Goal: Check status: Check status

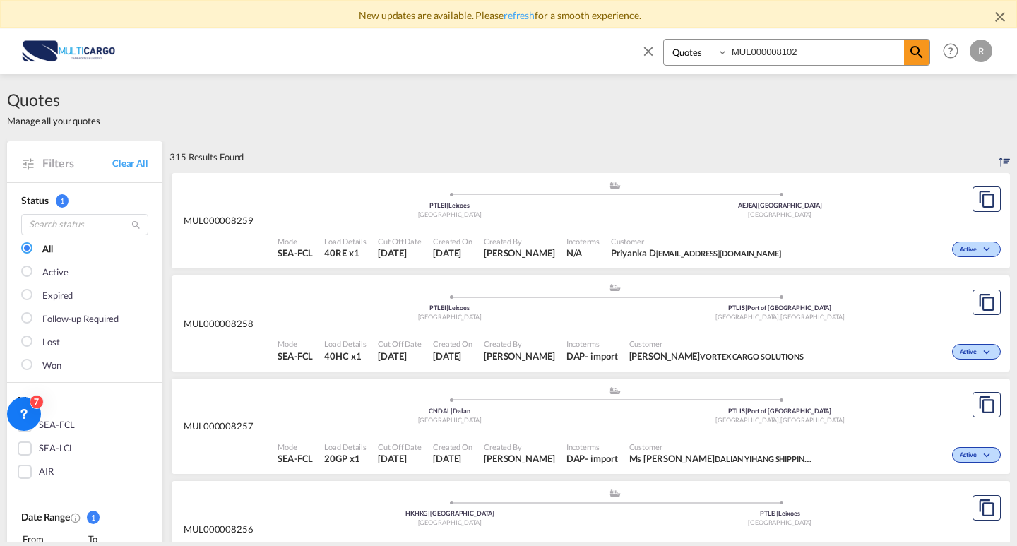
drag, startPoint x: 679, startPoint y: 59, endPoint x: 721, endPoint y: 60, distance: 41.7
click at [623, 59] on div "Quotes MUL000008102 Help Resources Product Release R My Profile Logout" at bounding box center [508, 51] width 974 height 44
paste input
click at [926, 61] on span at bounding box center [916, 52] width 25 height 25
drag, startPoint x: 830, startPoint y: 55, endPoint x: 789, endPoint y: 53, distance: 41.0
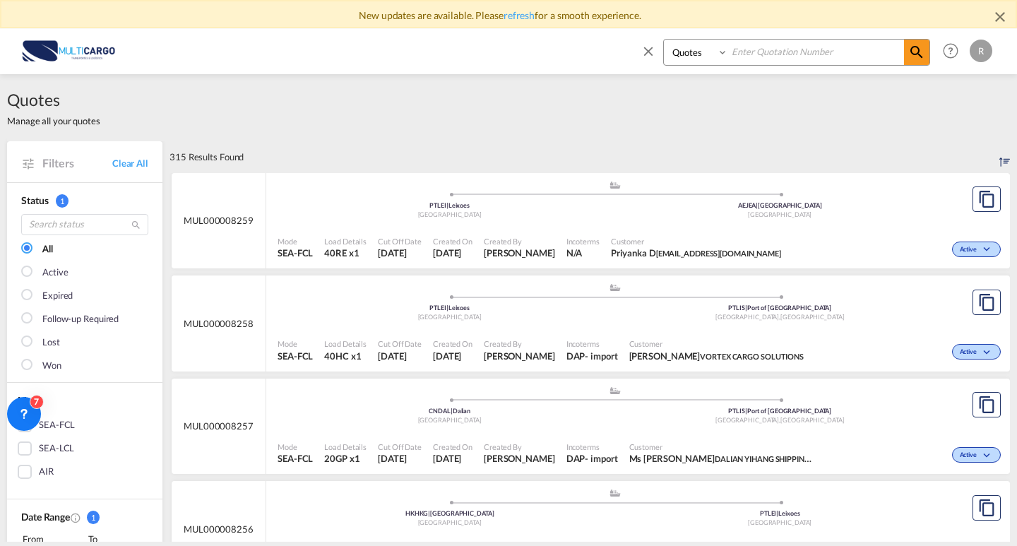
click at [790, 52] on input at bounding box center [816, 52] width 176 height 25
drag, startPoint x: 799, startPoint y: 50, endPoint x: 877, endPoint y: 55, distance: 77.8
click at [799, 50] on input at bounding box center [816, 52] width 176 height 25
paste input "MUL000007782"
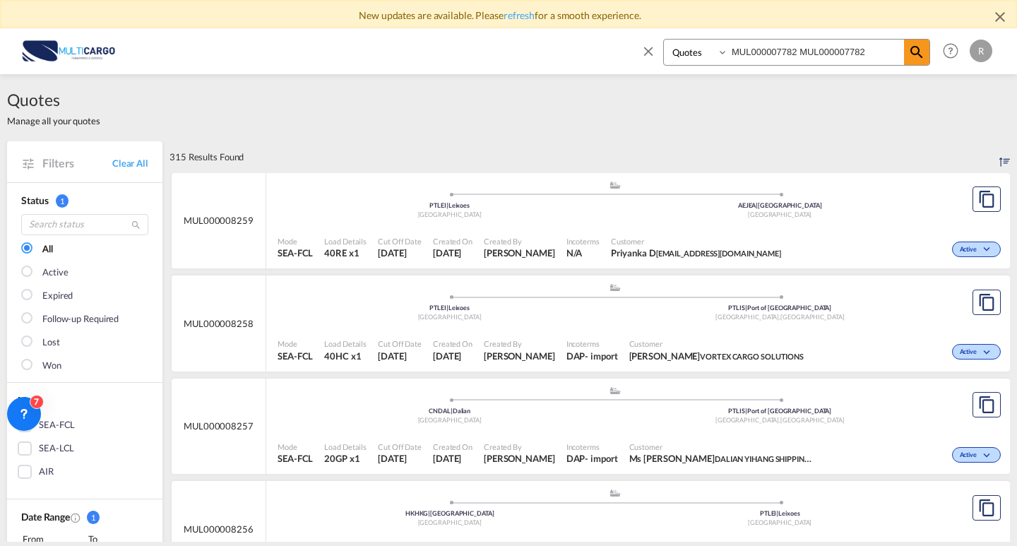
paste input "MUL000007782"
type input "MUL000007782 MUL000007782 MUL000007782"
click at [878, 50] on input "MUL000007782 MUL000007782 MUL000007782" at bounding box center [816, 52] width 176 height 25
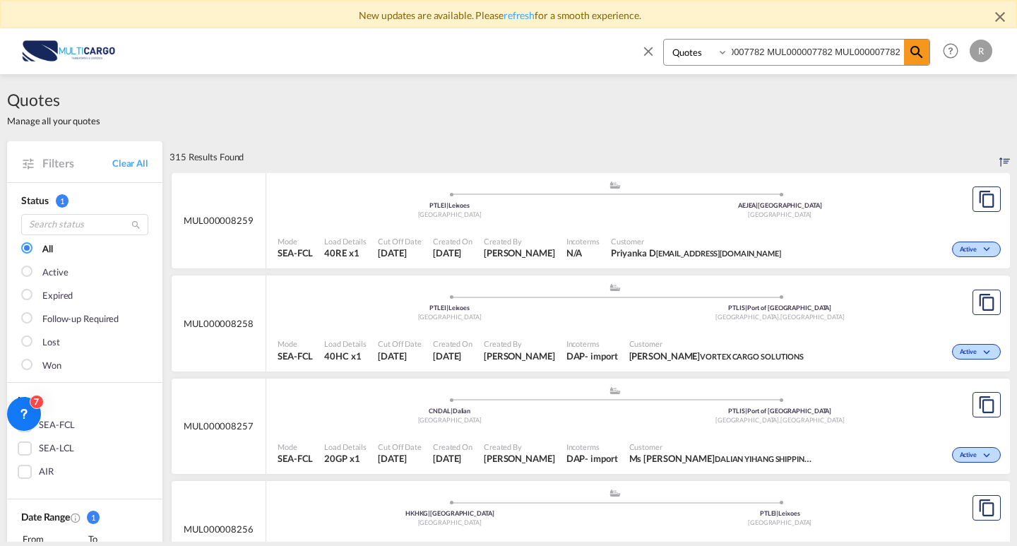
click at [878, 50] on input "MUL000007782 MUL000007782 MUL000007782" at bounding box center [816, 52] width 176 height 25
paste input "MUL000007782"
click at [924, 55] on md-icon "icon-magnify" at bounding box center [916, 52] width 17 height 17
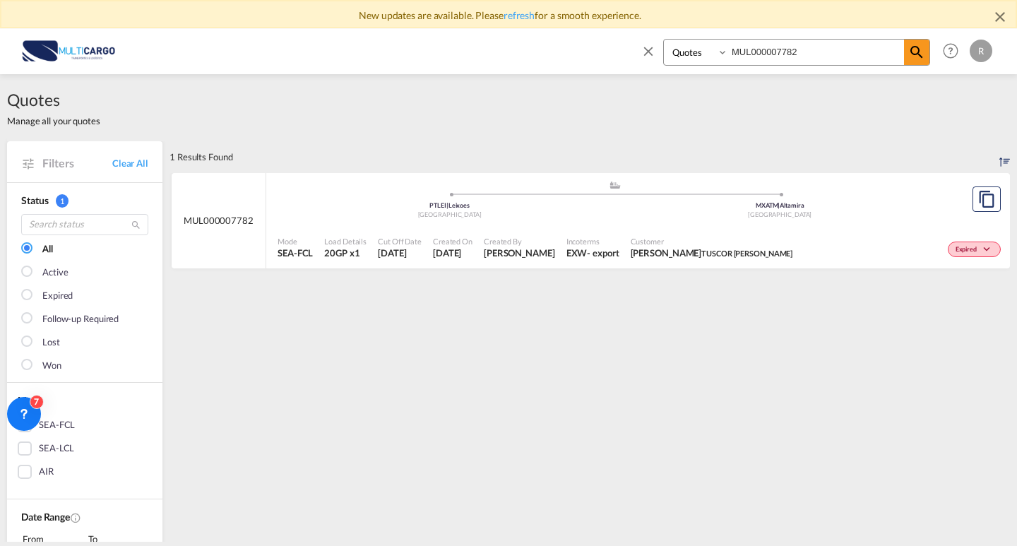
click at [841, 213] on div "[GEOGRAPHIC_DATA]" at bounding box center [780, 214] width 330 height 9
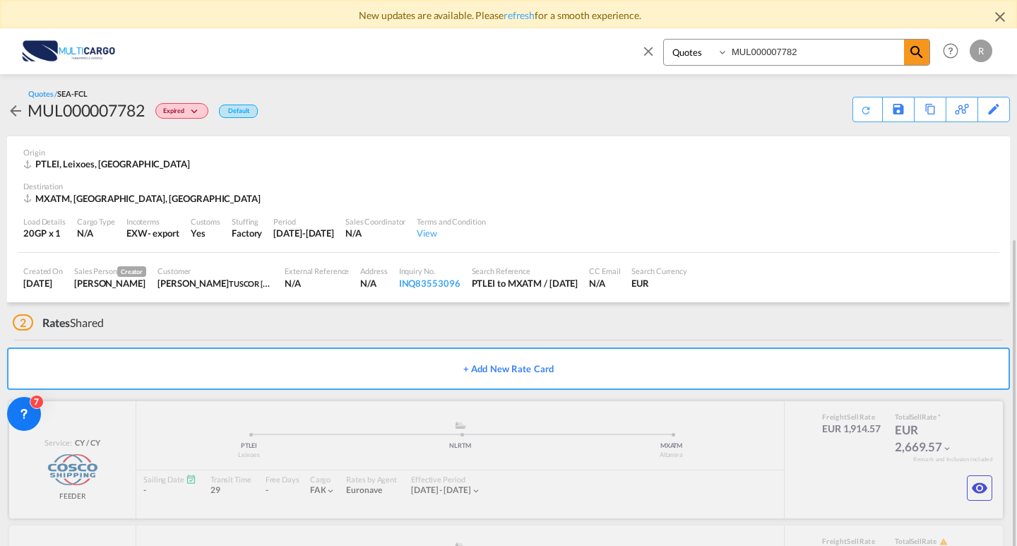
scroll to position [115, 0]
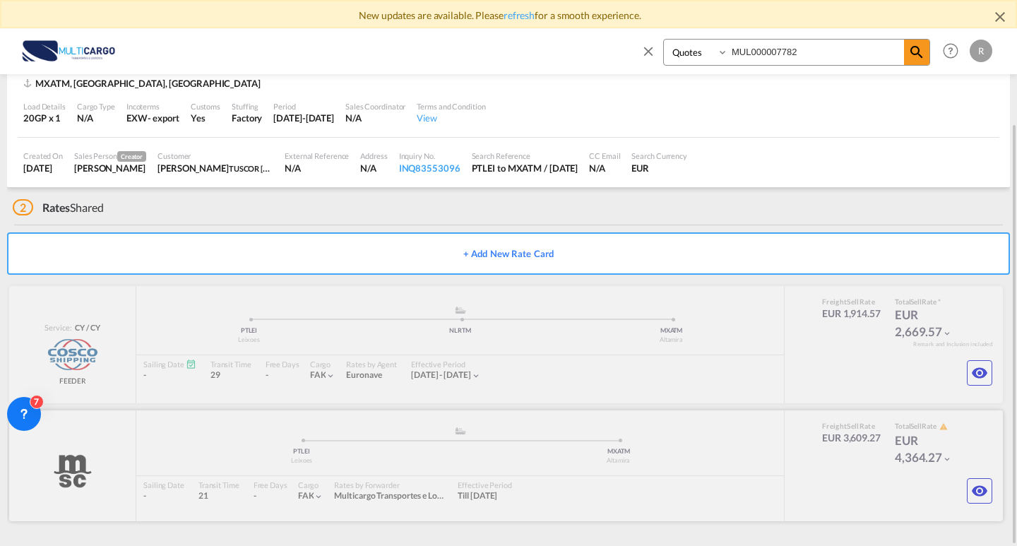
click at [966, 484] on div at bounding box center [505, 465] width 993 height 111
click at [969, 487] on button "button" at bounding box center [978, 490] width 25 height 25
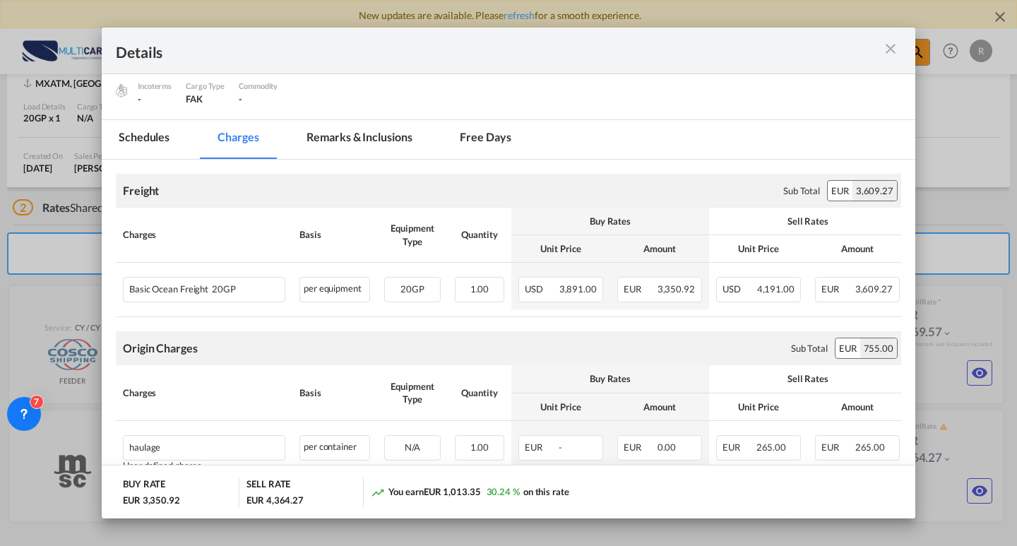
scroll to position [125, 0]
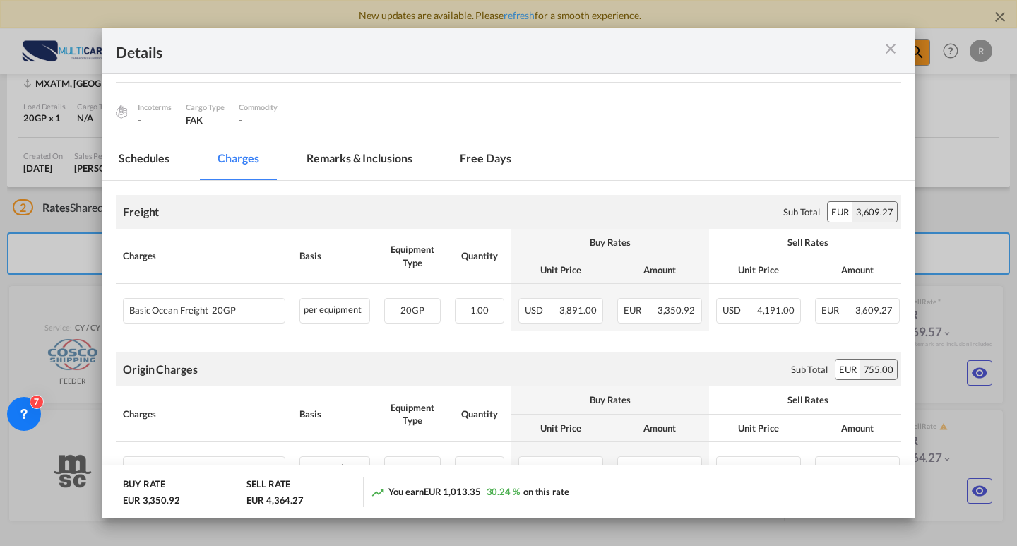
click at [887, 54] on md-icon "icon-close m-3 fg-AAA8AD cursor" at bounding box center [890, 48] width 17 height 17
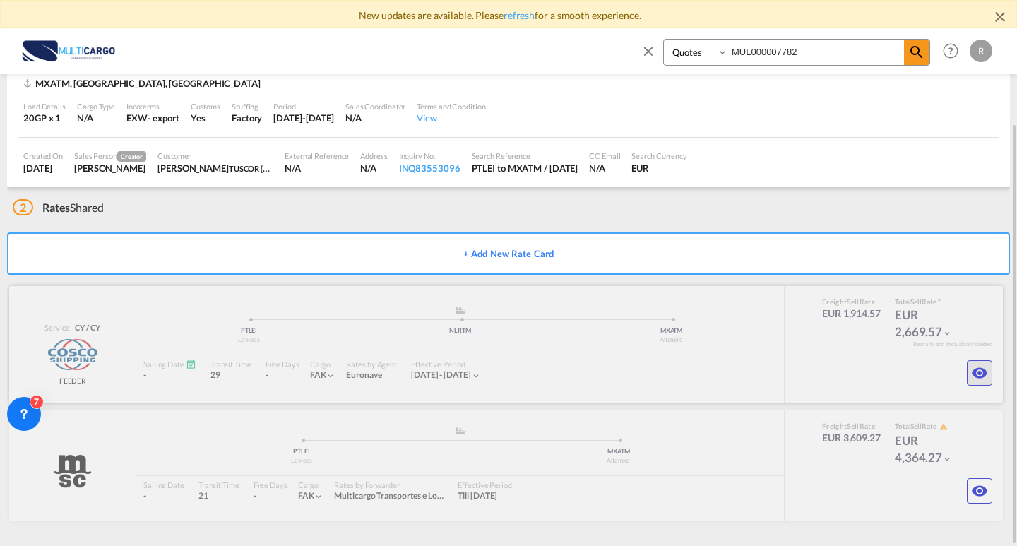
click at [987, 366] on md-icon "icon-eye" at bounding box center [979, 372] width 17 height 17
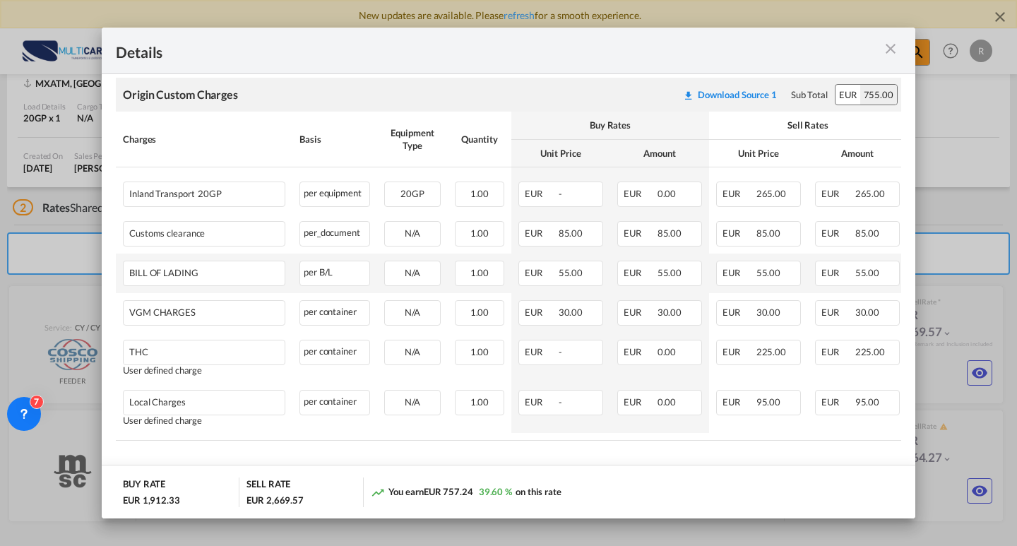
scroll to position [447, 0]
click at [887, 50] on md-icon "icon-close m-3 fg-AAA8AD cursor" at bounding box center [890, 48] width 17 height 17
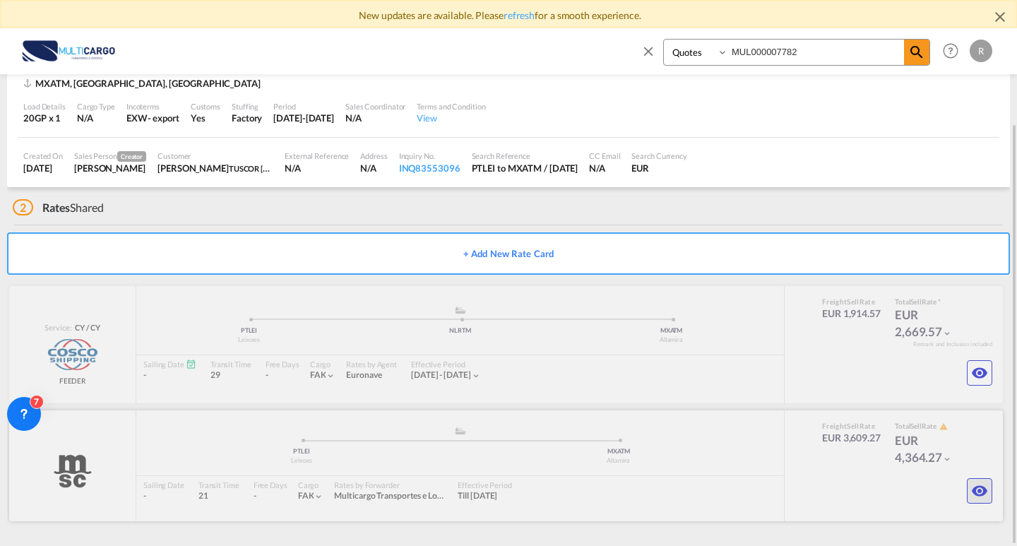
click at [982, 500] on button "button" at bounding box center [978, 490] width 25 height 25
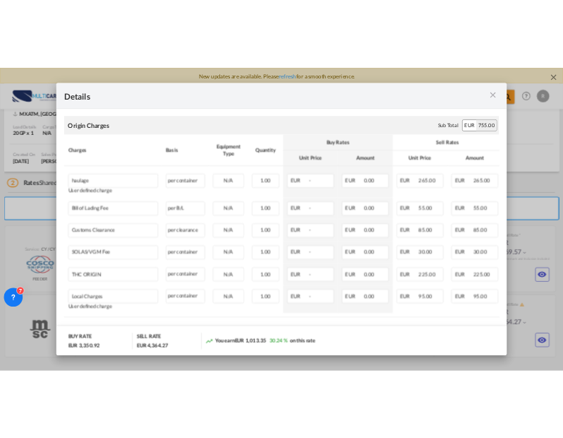
scroll to position [407, 0]
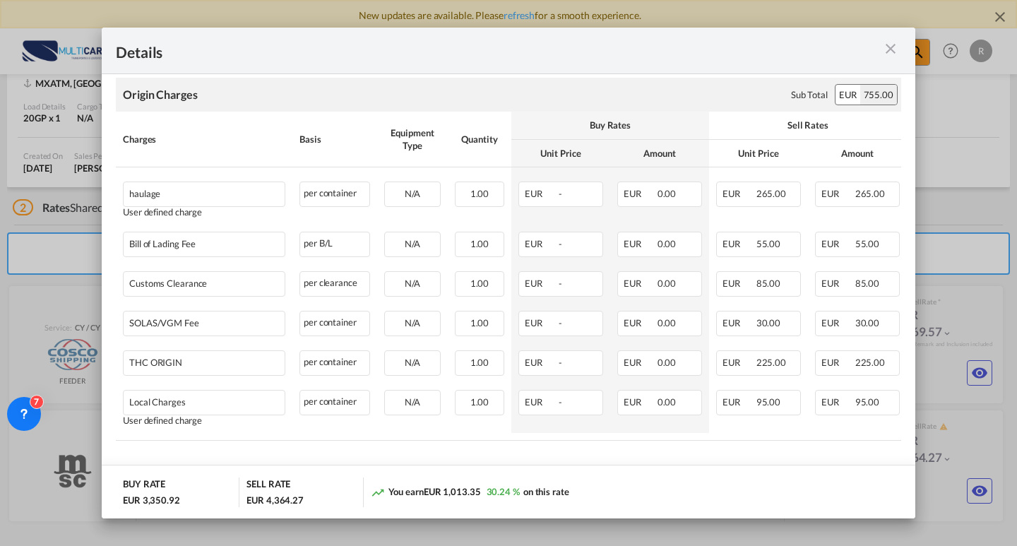
drag, startPoint x: 885, startPoint y: 49, endPoint x: 863, endPoint y: 52, distance: 21.4
click at [885, 49] on md-icon "icon-close m-3 fg-AAA8AD cursor" at bounding box center [890, 48] width 17 height 17
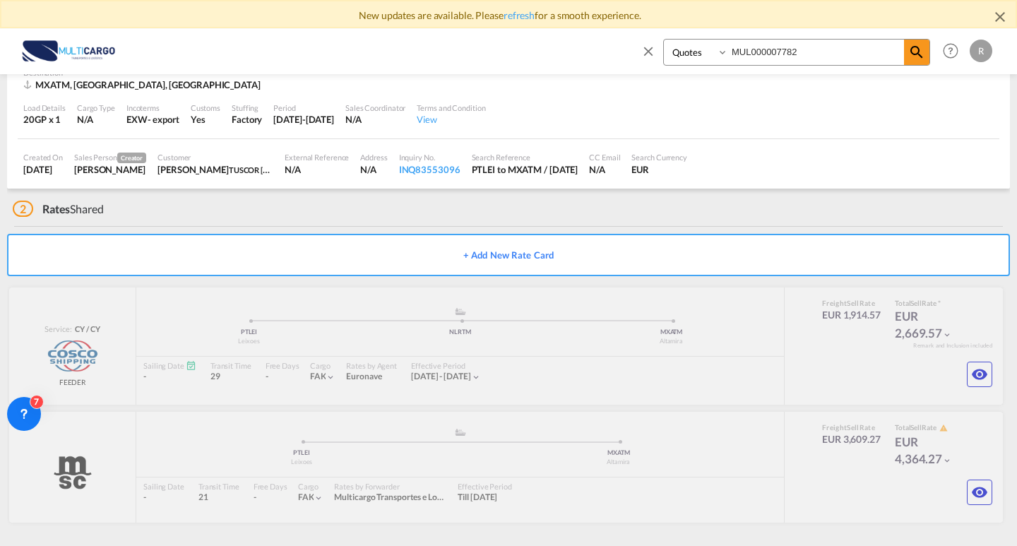
scroll to position [115, 0]
drag, startPoint x: 758, startPoint y: 56, endPoint x: 617, endPoint y: 54, distance: 141.2
click at [614, 54] on div "Quotes MUL000007782 Help Resources Product Release R My Profile Logout" at bounding box center [508, 51] width 974 height 44
paste input "AEU 258255088"
click at [563, 51] on div "Quotes MAEU 258255088 Help Resources Product Release R My Profile Logout" at bounding box center [508, 51] width 974 height 44
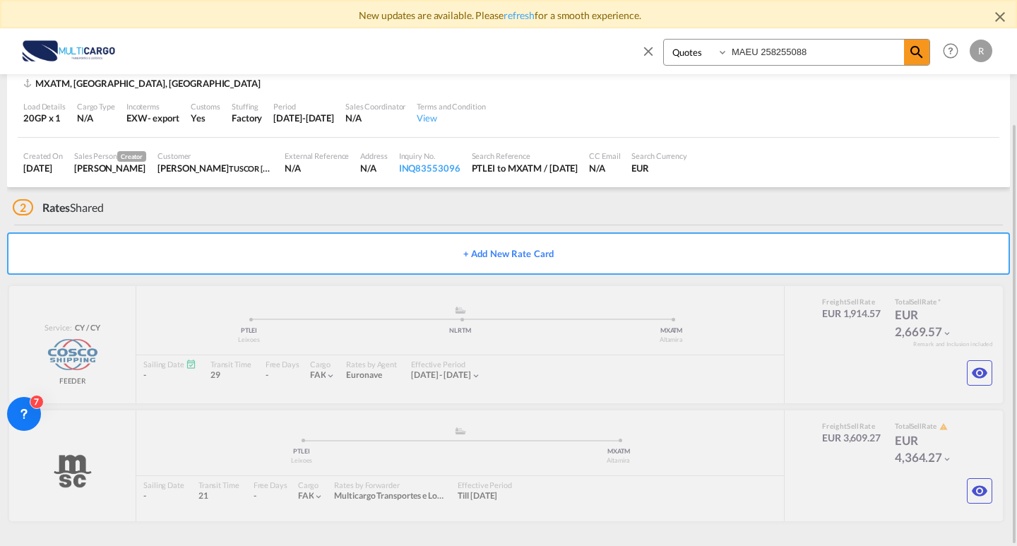
click at [808, 59] on input "MAEU 258255088" at bounding box center [816, 52] width 176 height 25
drag, startPoint x: 815, startPoint y: 54, endPoint x: 612, endPoint y: 54, distance: 202.6
click at [612, 54] on div "Quotes MAEU 258255088 Help Resources Product Release R My Profile Logout" at bounding box center [508, 51] width 974 height 44
paste input "UL000008040"
type input "MUL000008040"
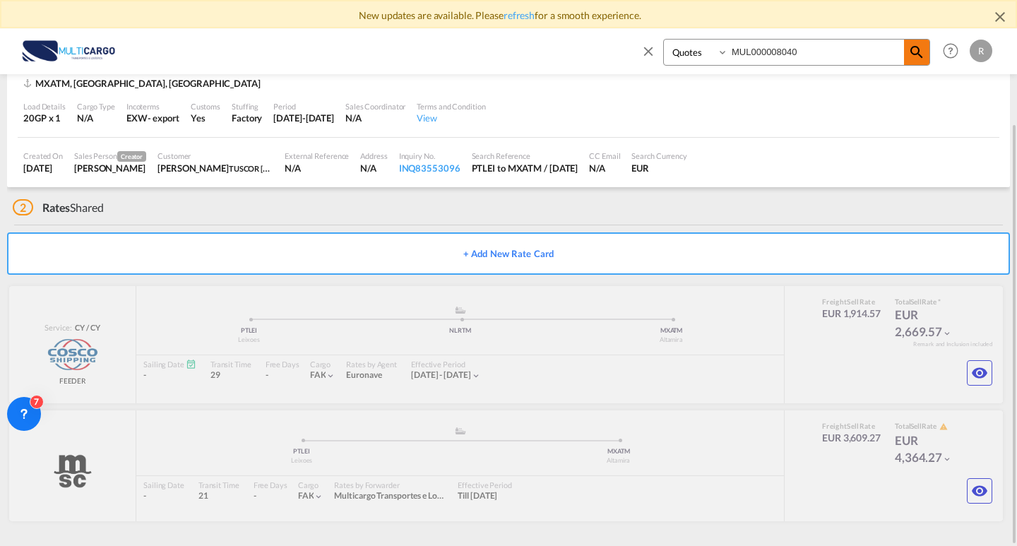
click at [921, 51] on md-icon "icon-magnify" at bounding box center [916, 52] width 17 height 17
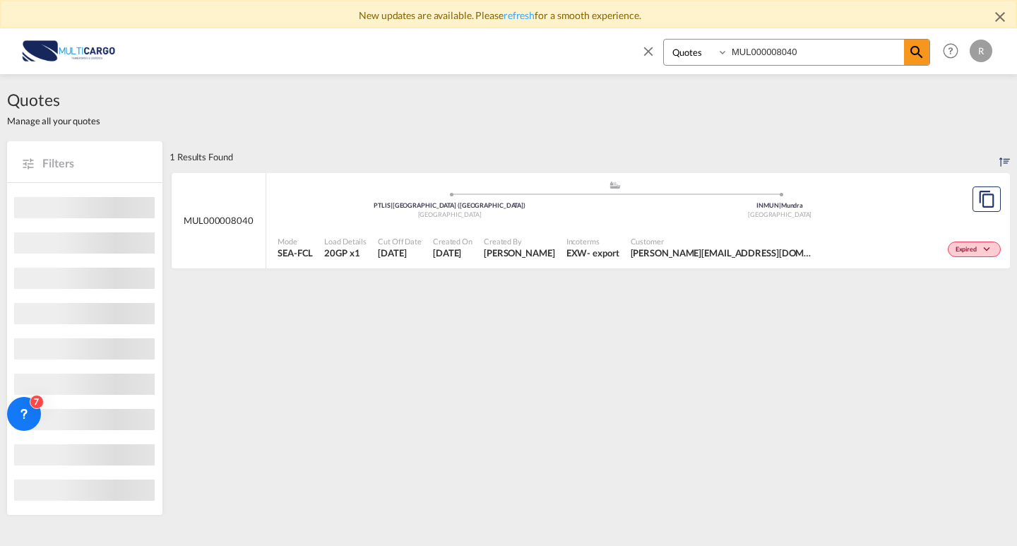
click at [743, 253] on span "[PERSON_NAME][EMAIL_ADDRESS][DOMAIN_NAME] [PERSON_NAME][DOMAIN_NAME][EMAIL_ADDR…" at bounding box center [722, 252] width 184 height 13
